Goal: Register for event/course

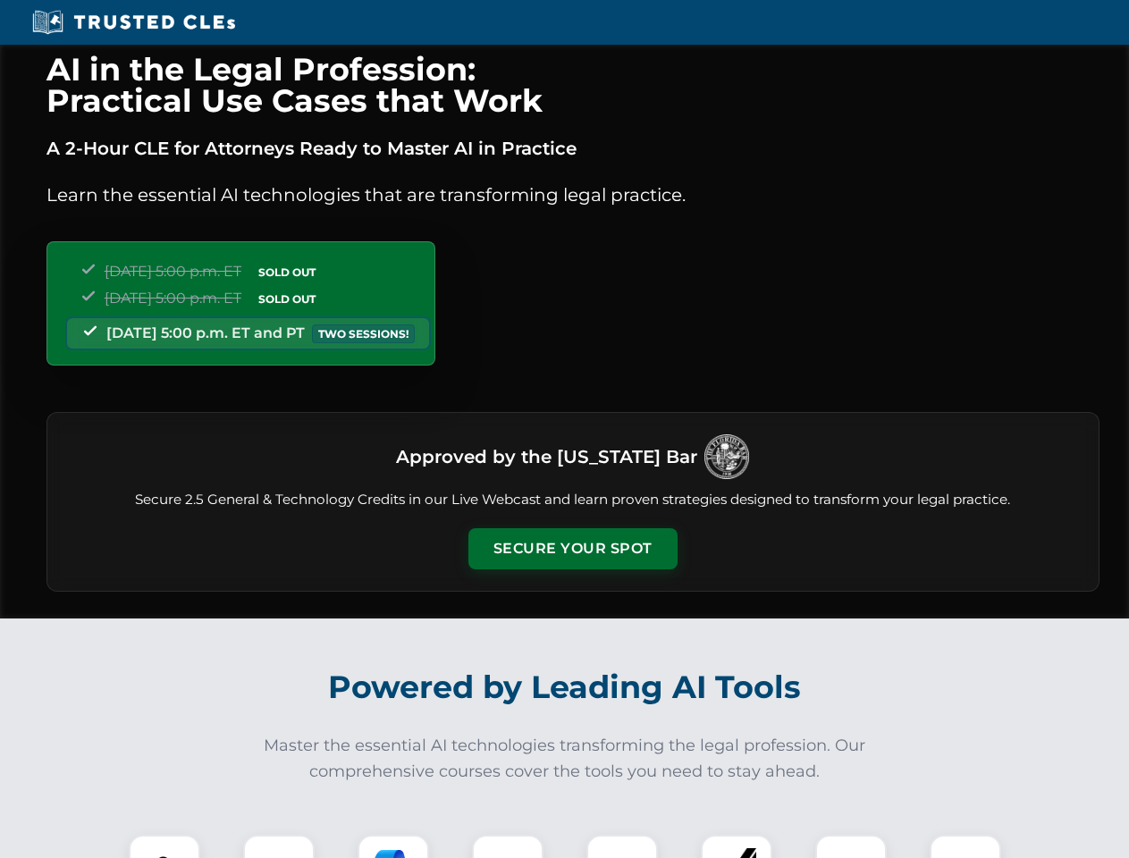
click at [572, 549] on button "Secure Your Spot" at bounding box center [572, 548] width 209 height 41
click at [164, 846] on img at bounding box center [165, 871] width 52 height 52
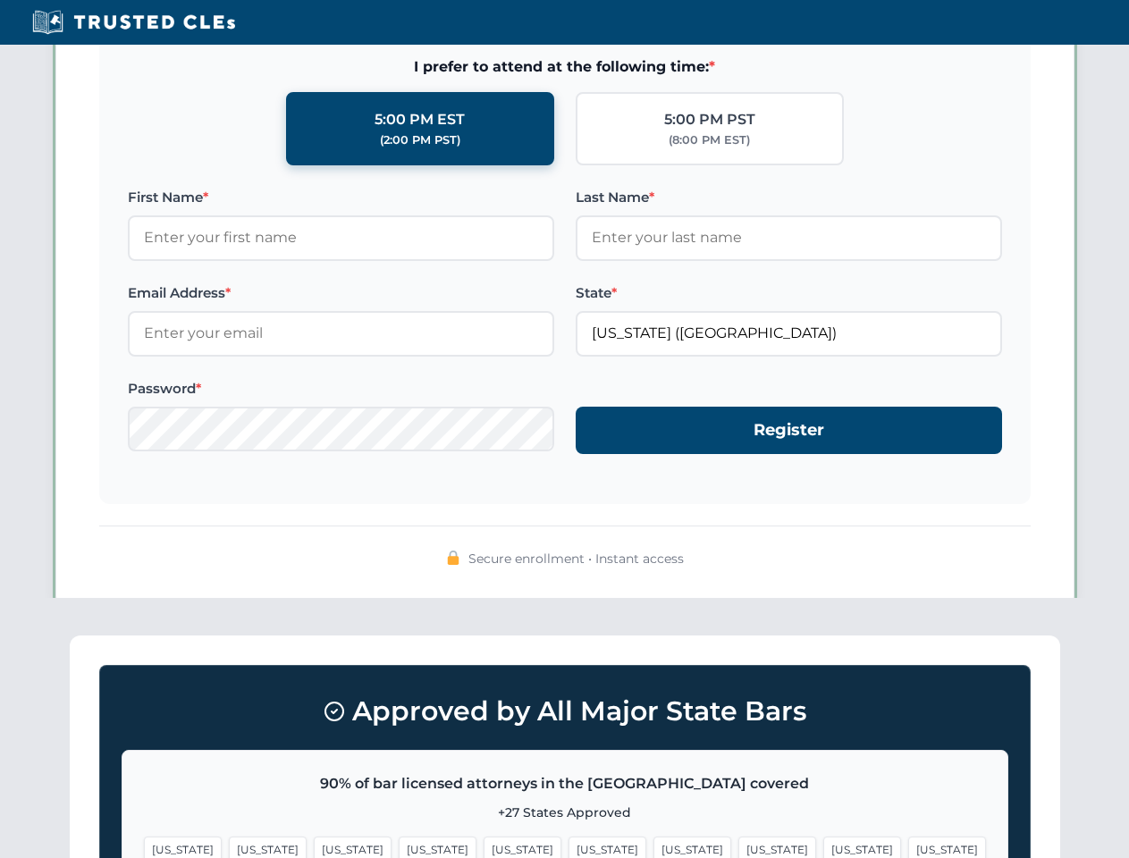
click at [653, 846] on span "[US_STATE]" at bounding box center [692, 850] width 78 height 26
click at [823, 846] on span "[US_STATE]" at bounding box center [862, 850] width 78 height 26
